Goal: Consume media (video, audio): Consume media (video, audio)

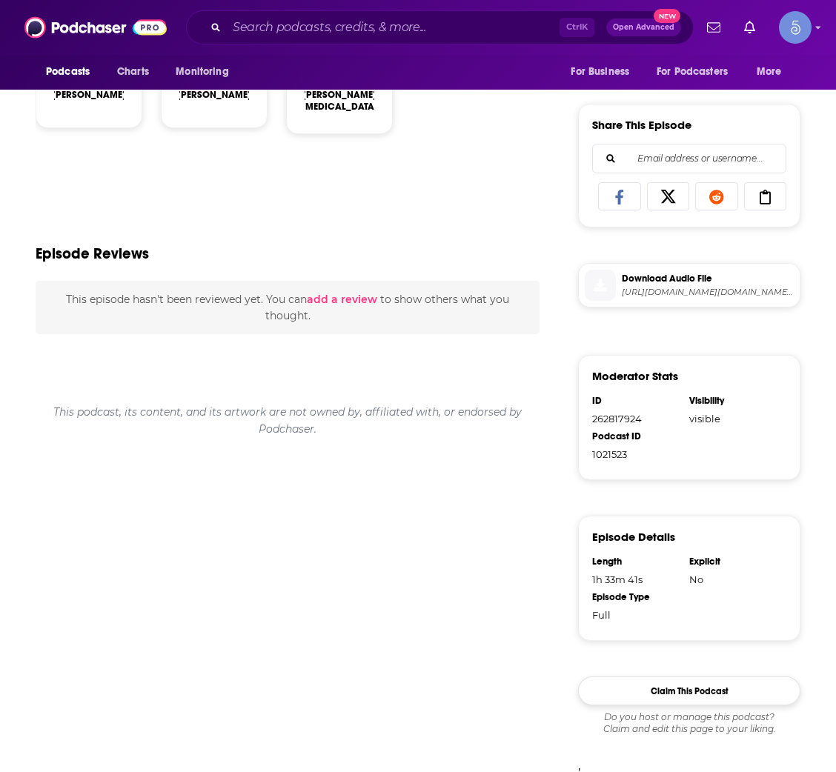
scroll to position [708, 0]
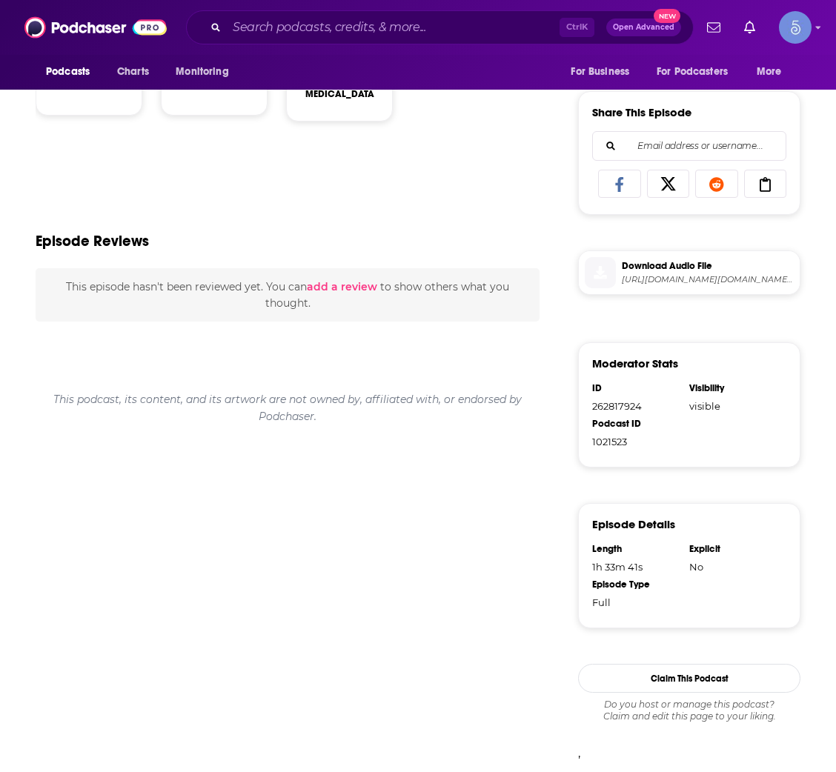
click at [256, 590] on div "MIT just announced that AI is rotting your brain?! Two world-leading experts br…" at bounding box center [288, 255] width 504 height 1033
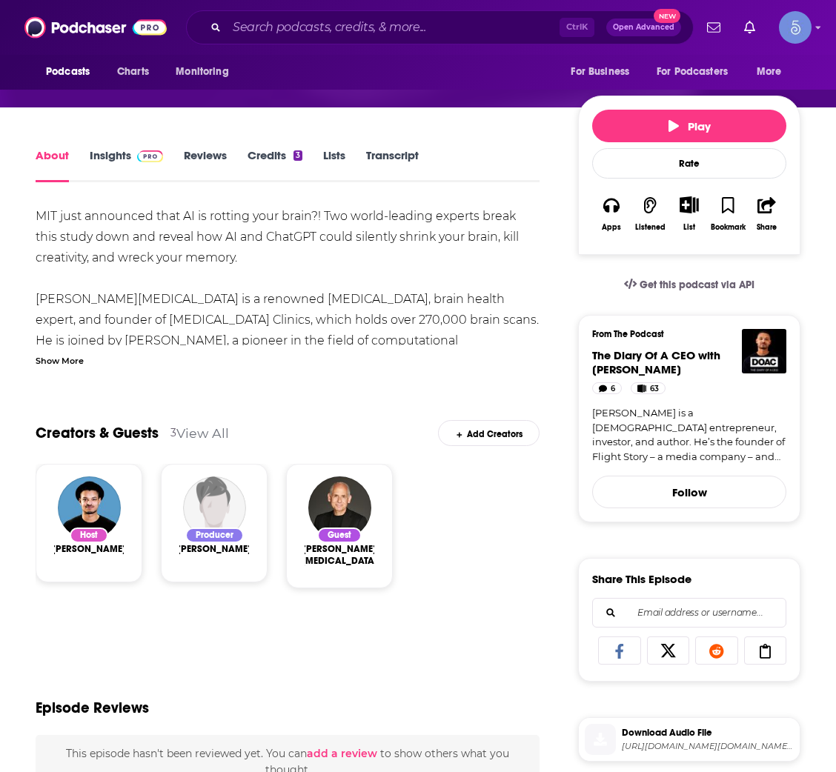
scroll to position [77, 0]
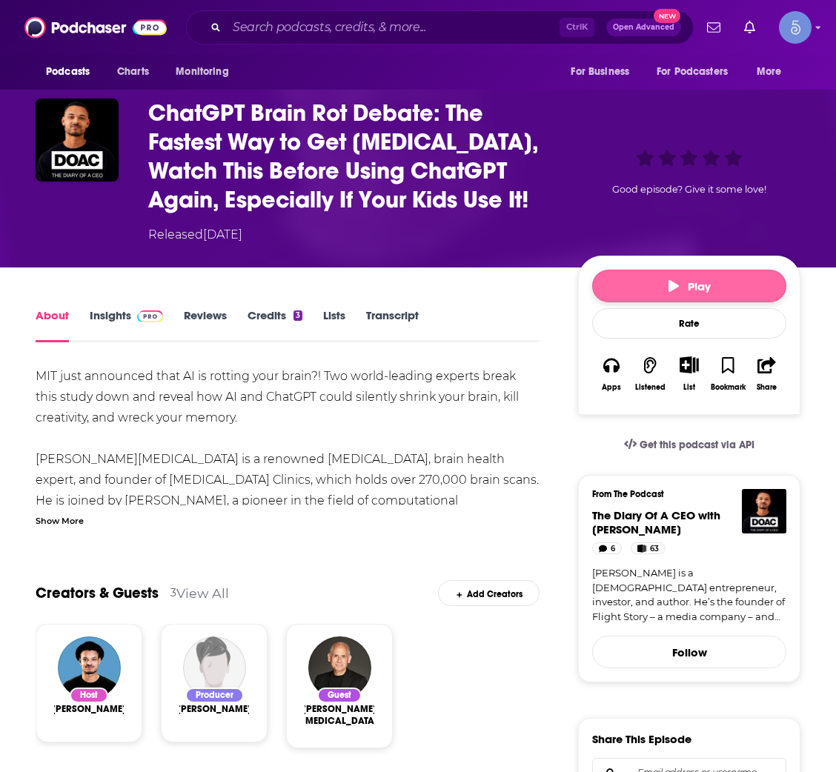
click at [713, 288] on button "Play" at bounding box center [689, 286] width 194 height 33
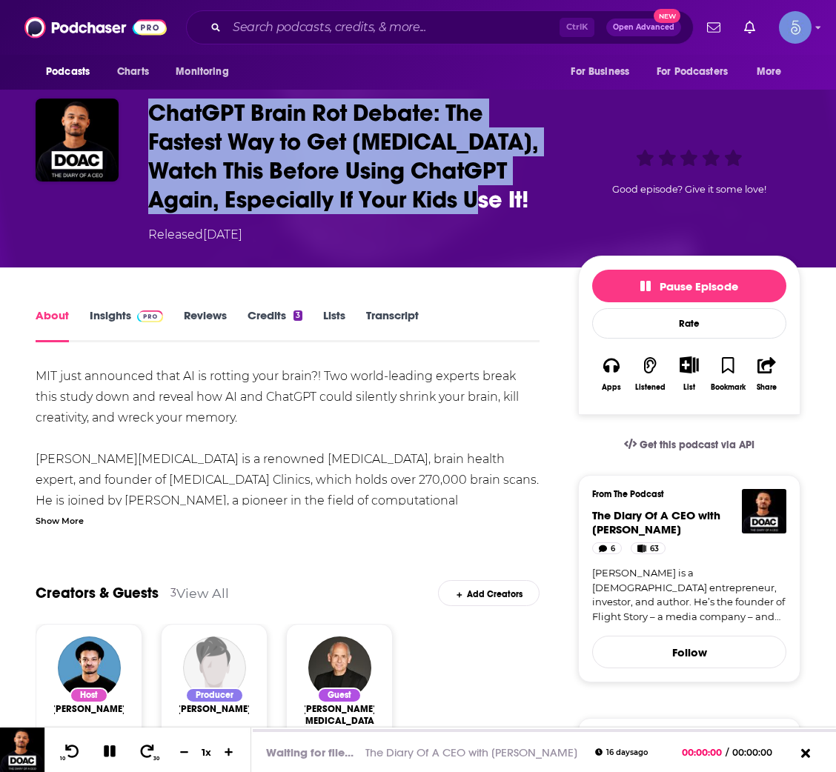
drag, startPoint x: 492, startPoint y: 199, endPoint x: 141, endPoint y: 106, distance: 362.6
click at [141, 106] on div "ChatGPT Brain Rot Debate: The Fastest Way to Get [MEDICAL_DATA], Watch This Bef…" at bounding box center [418, 171] width 764 height 145
copy h1 "ChatGPT Brain Rot Debate: The Fastest Way to Get [MEDICAL_DATA], Watch This Bef…"
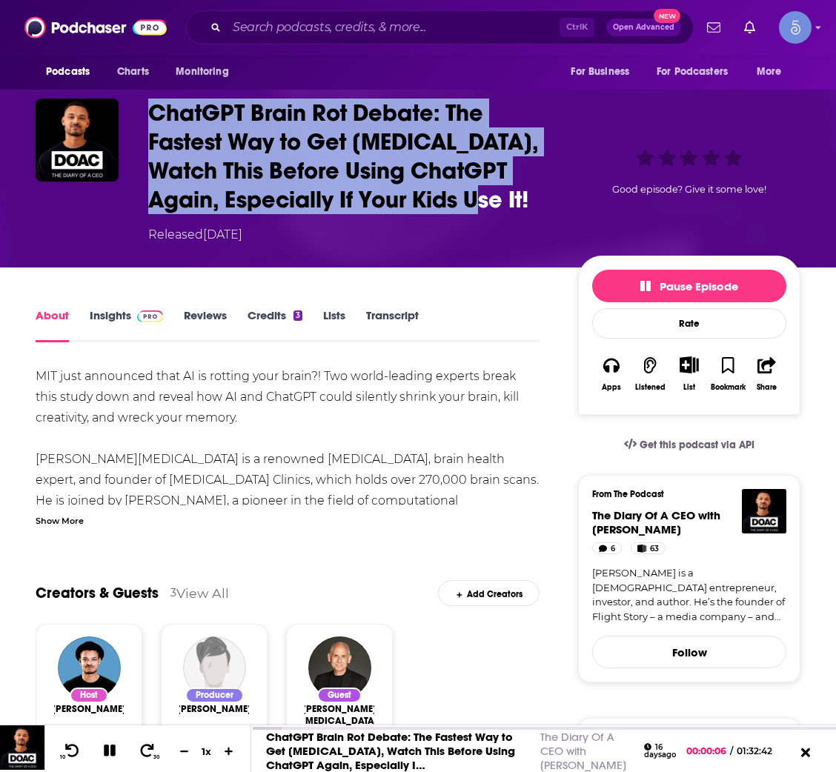
drag, startPoint x: 375, startPoint y: 240, endPoint x: 141, endPoint y: 242, distance: 234.1
click at [141, 242] on div "ChatGPT Brain Rot Debate: The Fastest Way to Get [MEDICAL_DATA], Watch This Bef…" at bounding box center [418, 171] width 836 height 193
copy div "Released [DATE]"
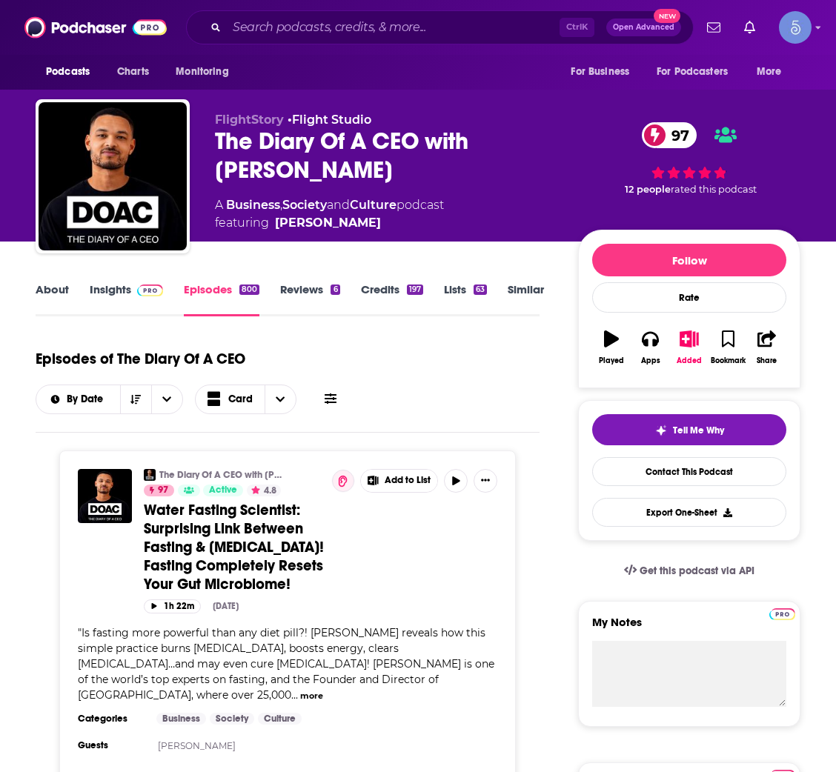
scroll to position [2221, 0]
